Goal: Information Seeking & Learning: Learn about a topic

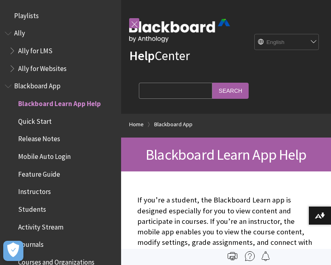
scroll to position [83, 0]
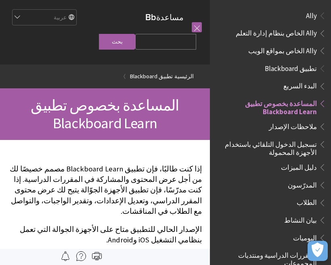
scroll to position [83, 0]
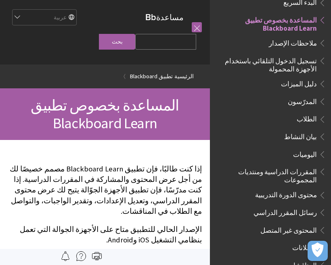
click at [311, 116] on span "الطلاب" at bounding box center [306, 117] width 20 height 11
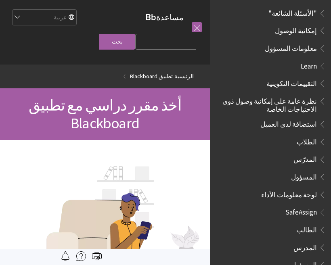
scroll to position [459, 0]
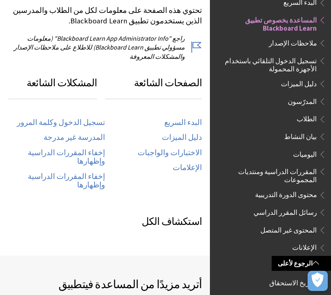
scroll to position [392, 0]
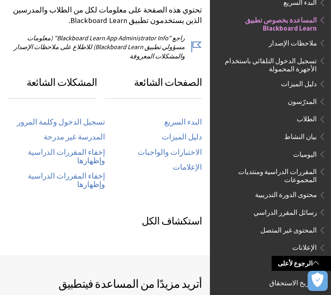
click at [100, 118] on link "تسجيل الدخول وكلمة المرور" at bounding box center [61, 122] width 88 height 9
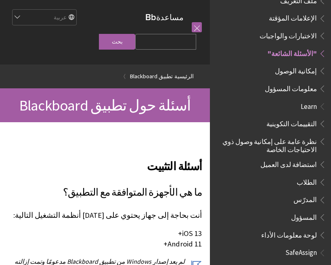
click at [197, 26] on link at bounding box center [197, 27] width 10 height 10
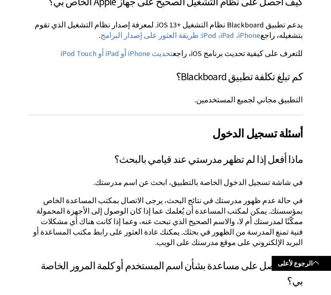
scroll to position [346, 0]
